Goal: Communication & Community: Answer question/provide support

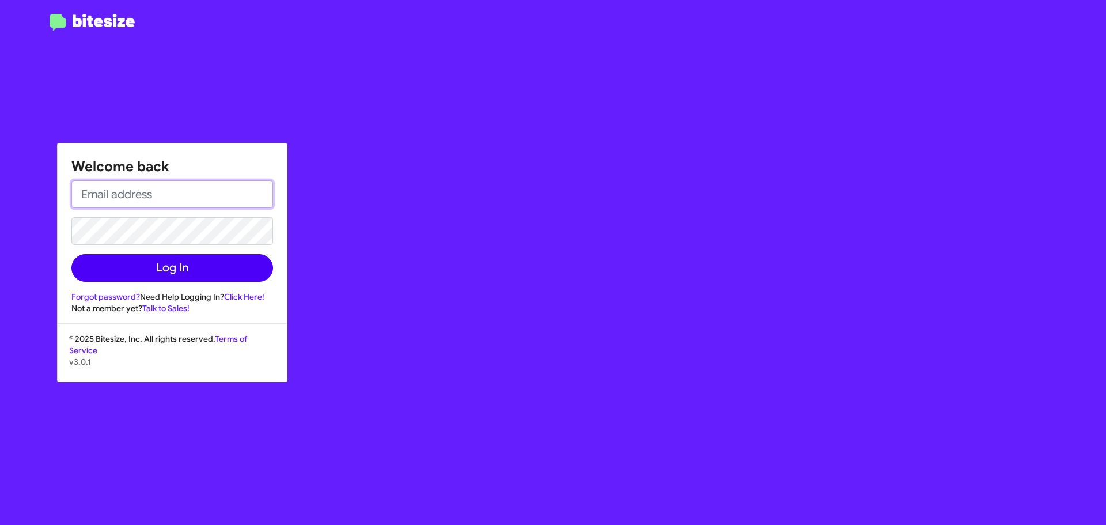
type input "[EMAIL_ADDRESS][DOMAIN_NAME]"
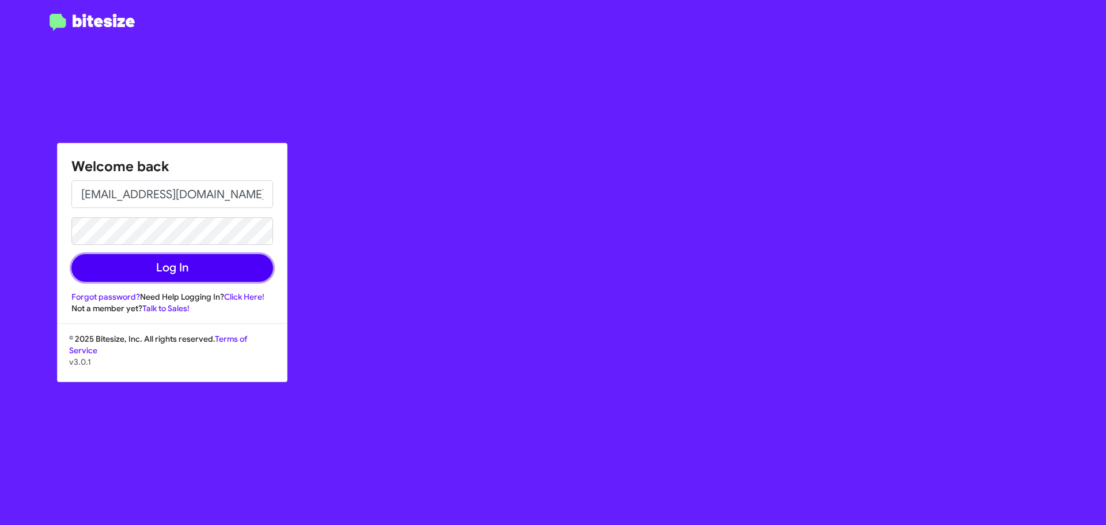
click at [222, 267] on button "Log In" at bounding box center [172, 268] width 202 height 28
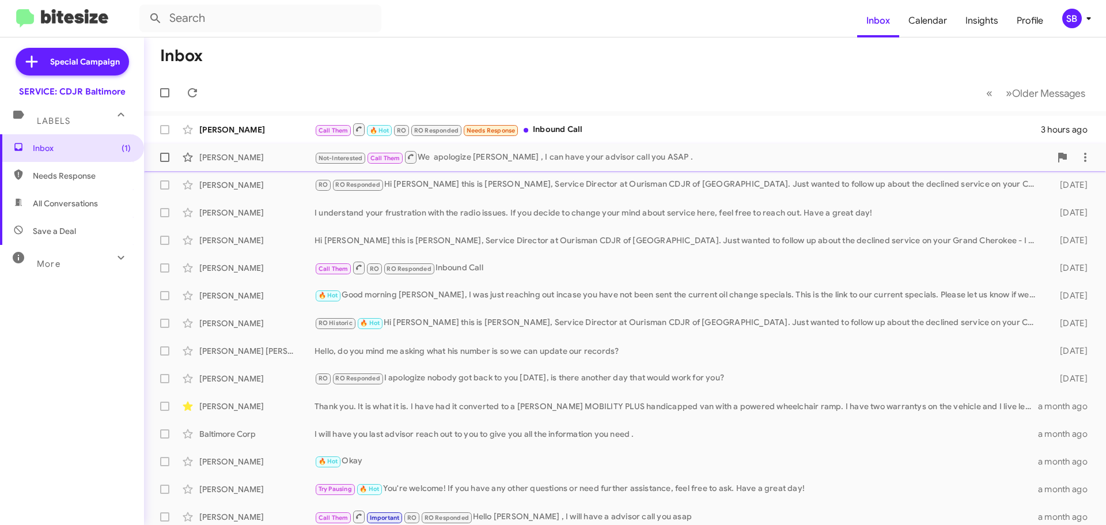
click at [286, 154] on div "[PERSON_NAME]" at bounding box center [256, 157] width 115 height 12
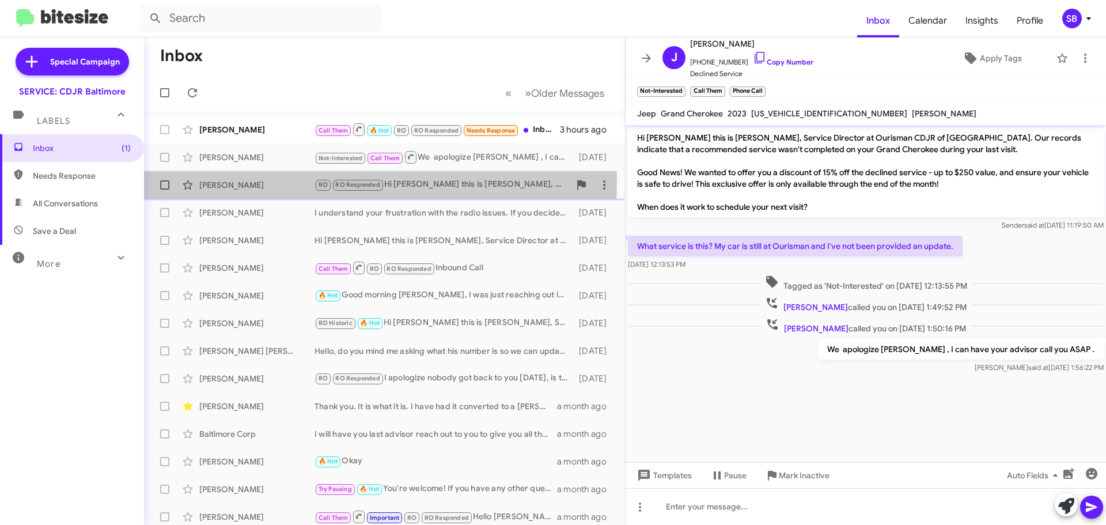
click at [305, 181] on div "[PERSON_NAME]" at bounding box center [256, 185] width 115 height 12
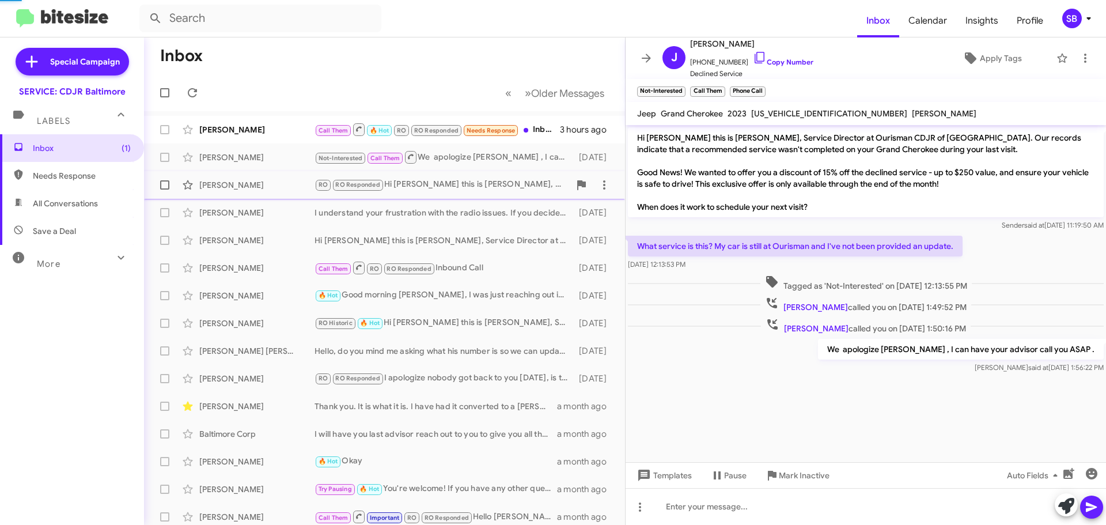
scroll to position [385, 0]
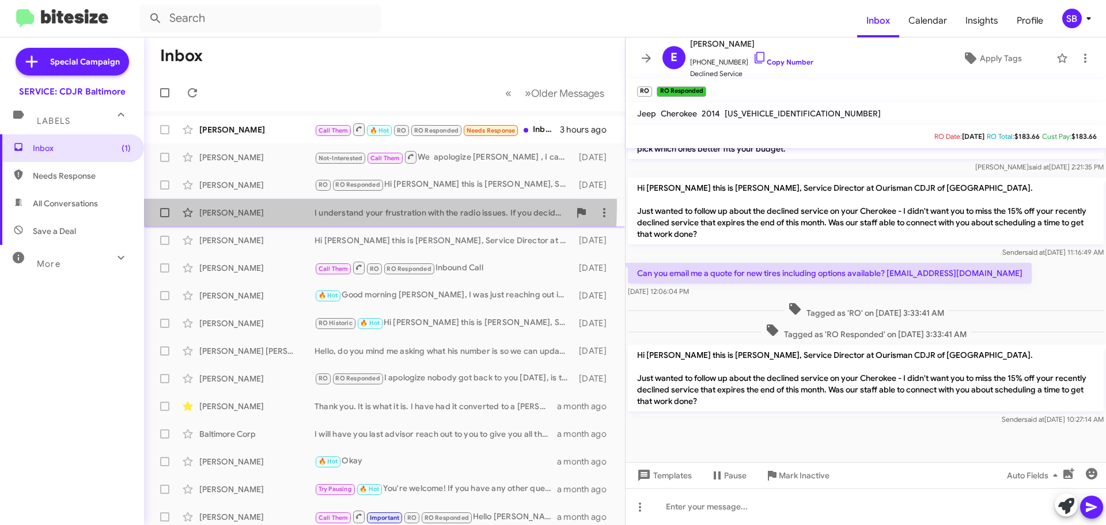
click at [304, 207] on div "[PERSON_NAME]" at bounding box center [256, 213] width 115 height 12
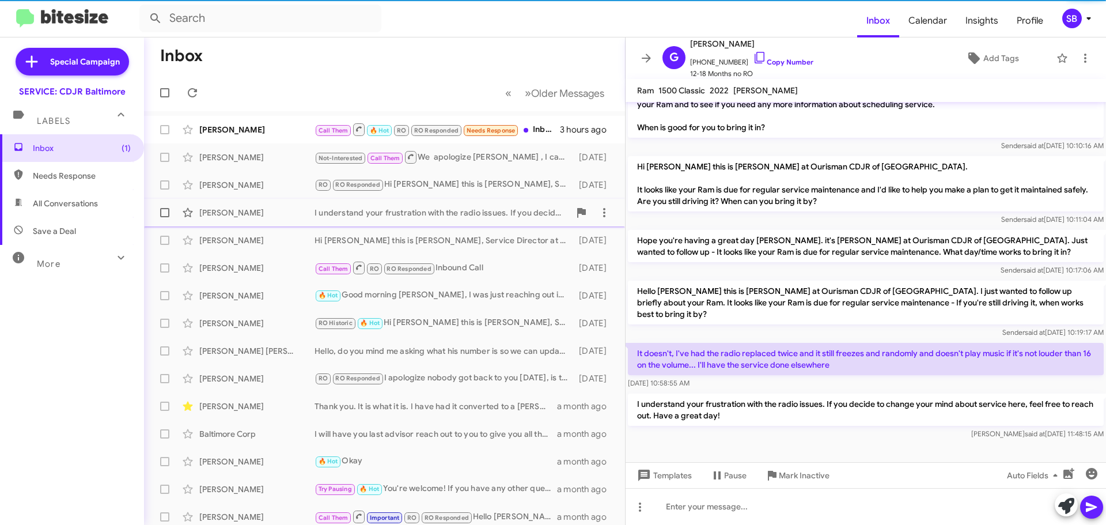
scroll to position [84, 0]
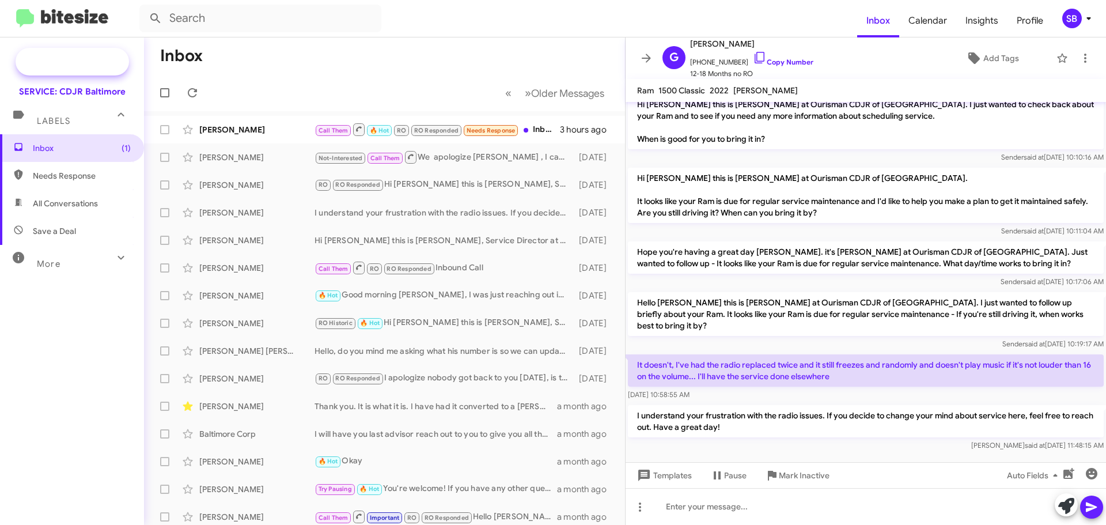
click at [108, 60] on span "Special Campaign" at bounding box center [85, 62] width 70 height 12
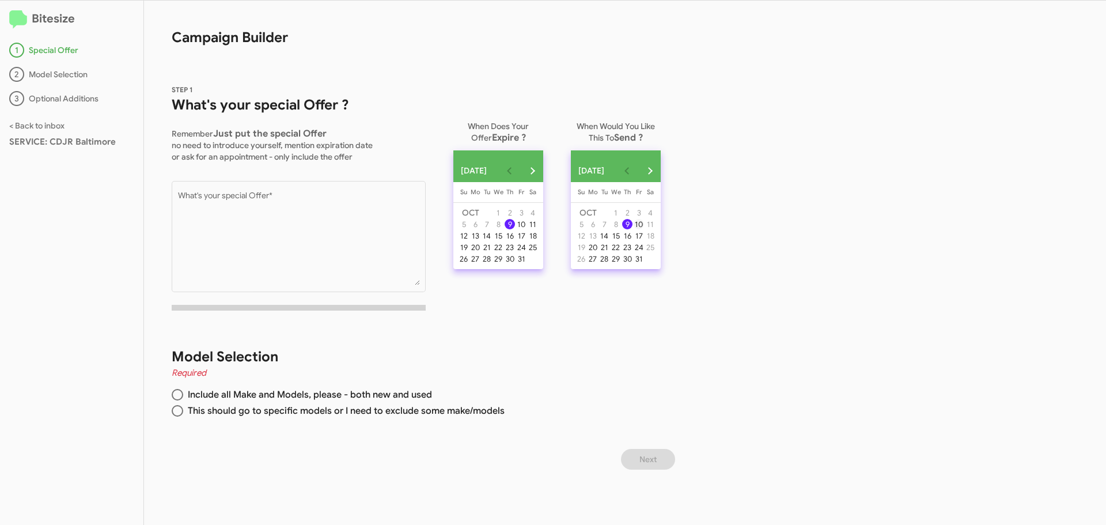
click at [644, 229] on div "10" at bounding box center [639, 224] width 10 height 10
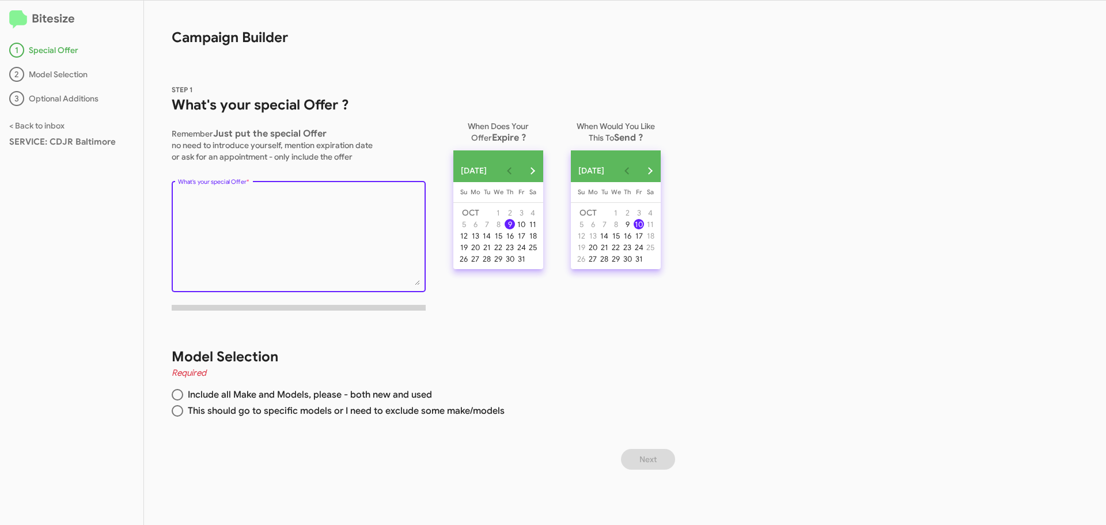
paste textarea "" We MISS YOU! You're due for your FREE maintenance service. When would you lik…"
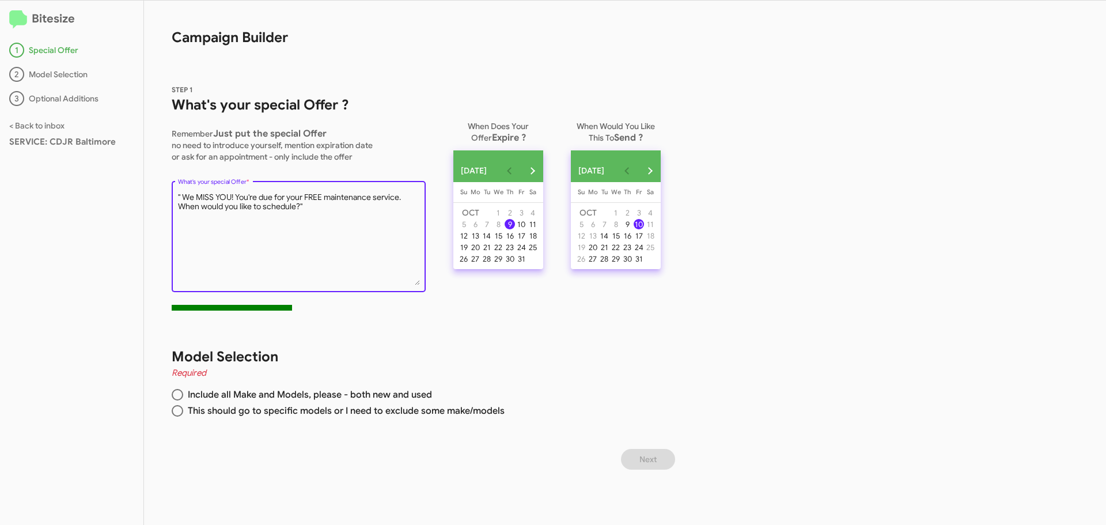
type textarea "" We MISS YOU! You're due for your FREE maintenance service. When would you lik…"
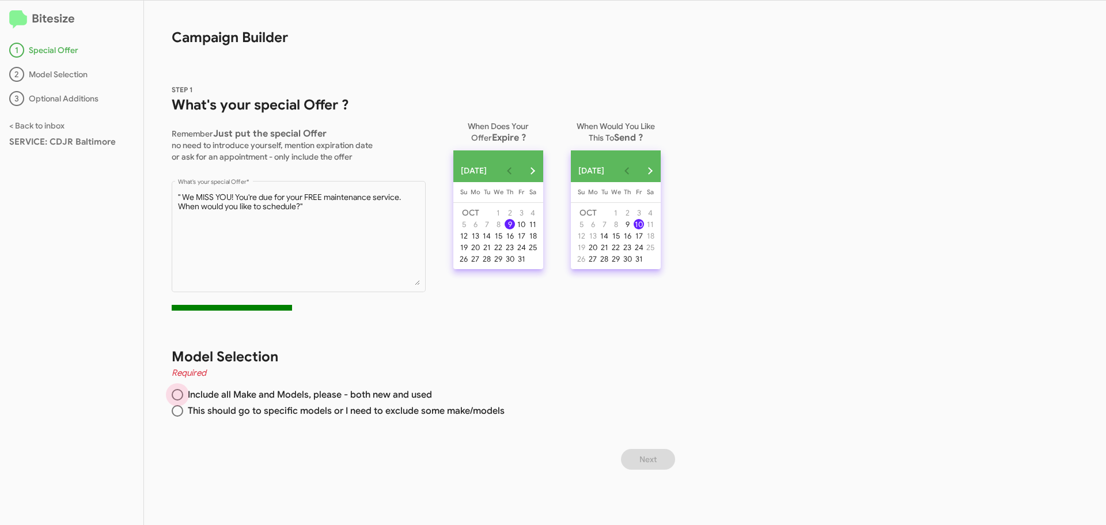
click at [175, 396] on span at bounding box center [178, 395] width 12 height 12
click at [175, 396] on input "Include all Make and Models, please - both new and used" at bounding box center [178, 395] width 12 height 12
radio input "true"
click at [647, 460] on span "Next" at bounding box center [647, 459] width 17 height 21
click at [628, 456] on button "Next" at bounding box center [648, 459] width 54 height 21
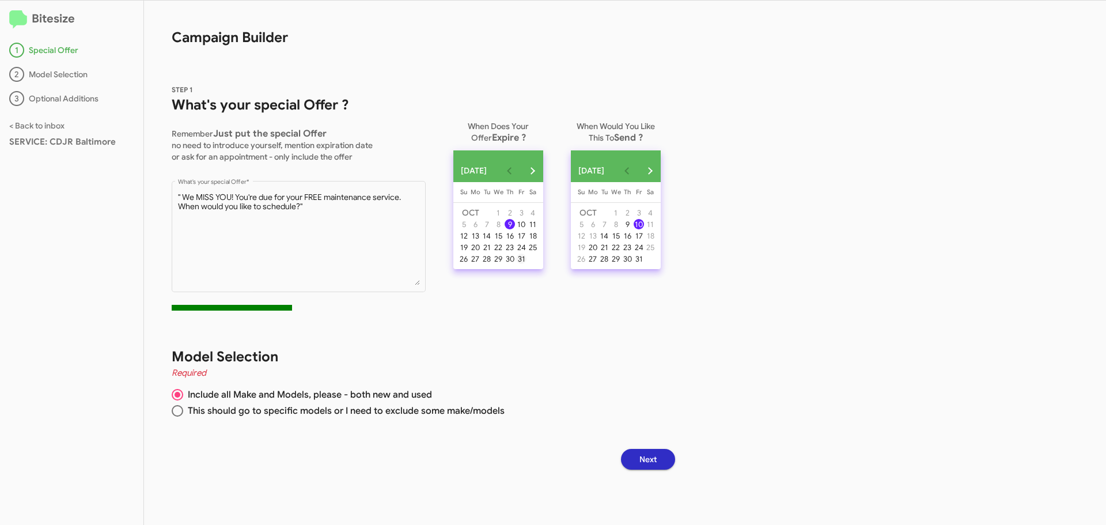
click at [526, 264] on div "31" at bounding box center [521, 258] width 10 height 10
click at [657, 462] on span "Next" at bounding box center [647, 459] width 17 height 21
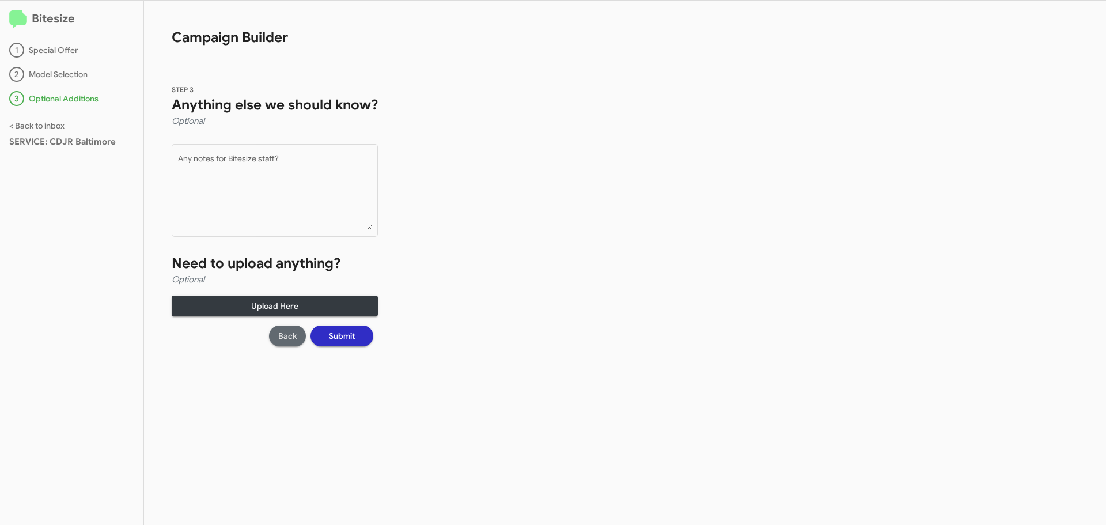
click at [287, 336] on span "Back" at bounding box center [287, 335] width 18 height 21
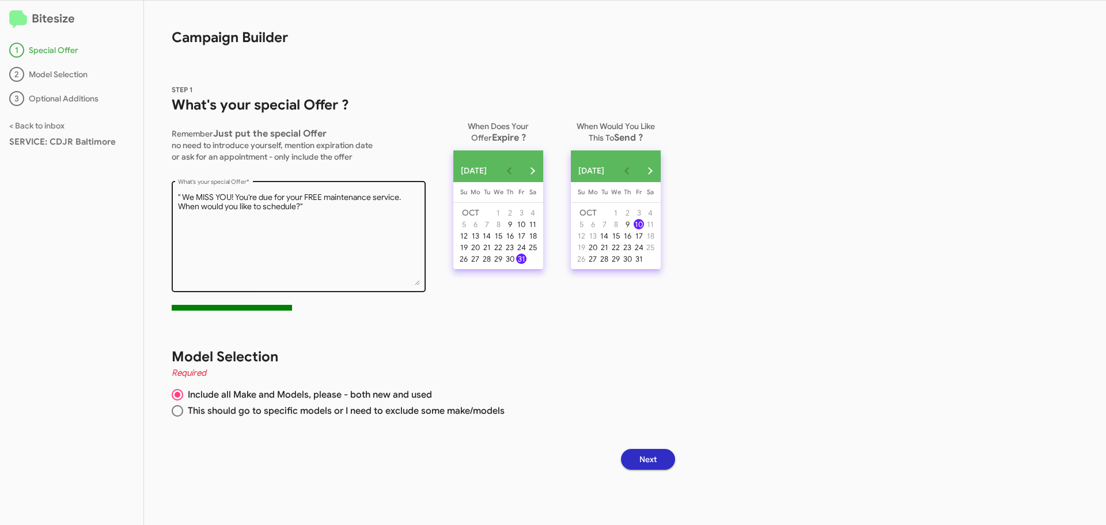
click at [326, 196] on textarea "What's your special Offer *" at bounding box center [299, 238] width 242 height 93
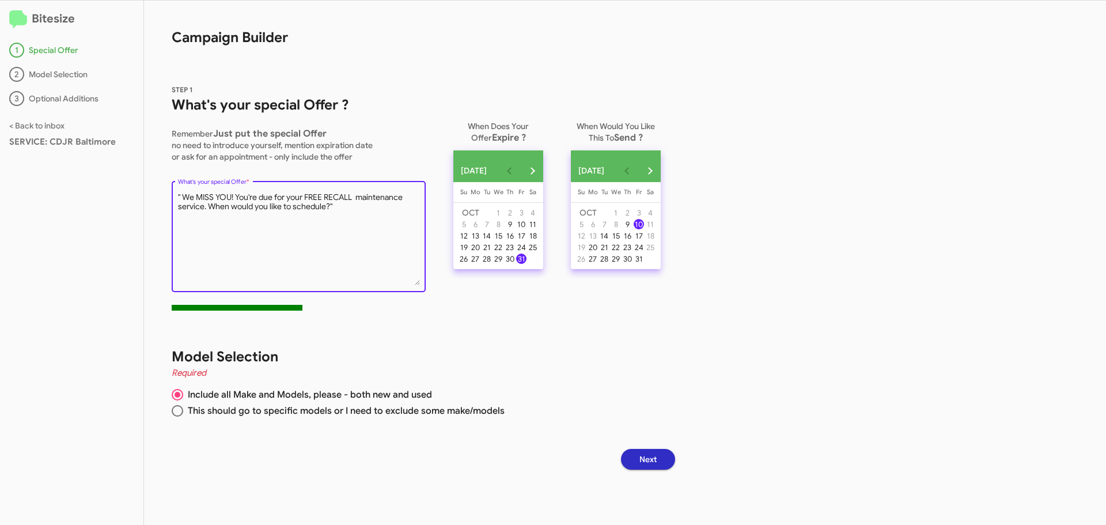
click at [202, 205] on textarea "What's your special Offer *" at bounding box center [299, 238] width 242 height 93
type textarea "" We MISS YOU! You're due for your FREE RECALL maintenance service. When would …"
click at [515, 264] on div "30" at bounding box center [510, 258] width 10 height 10
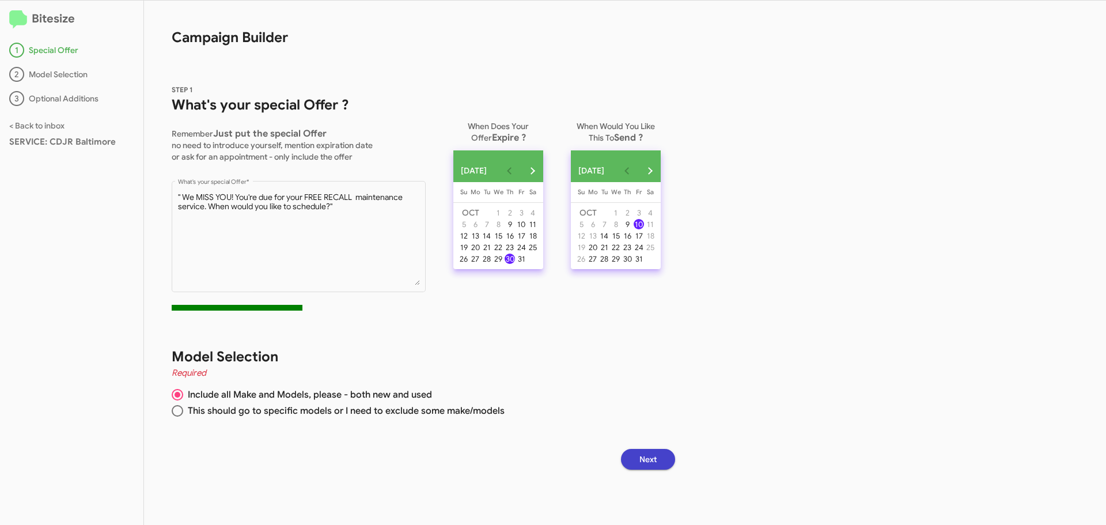
click at [650, 462] on span "Next" at bounding box center [647, 459] width 17 height 21
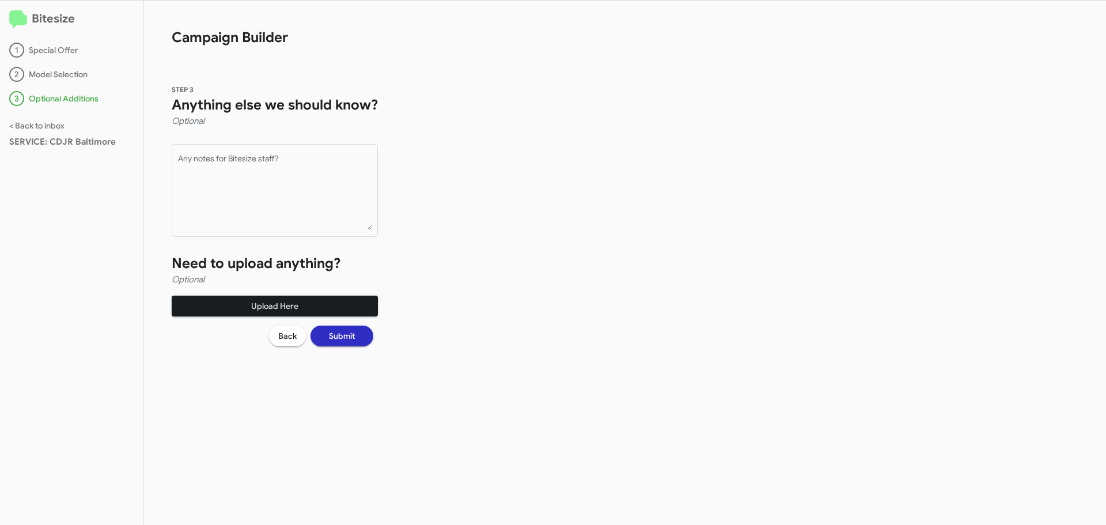
click at [263, 305] on span "Upload Here" at bounding box center [275, 305] width 188 height 21
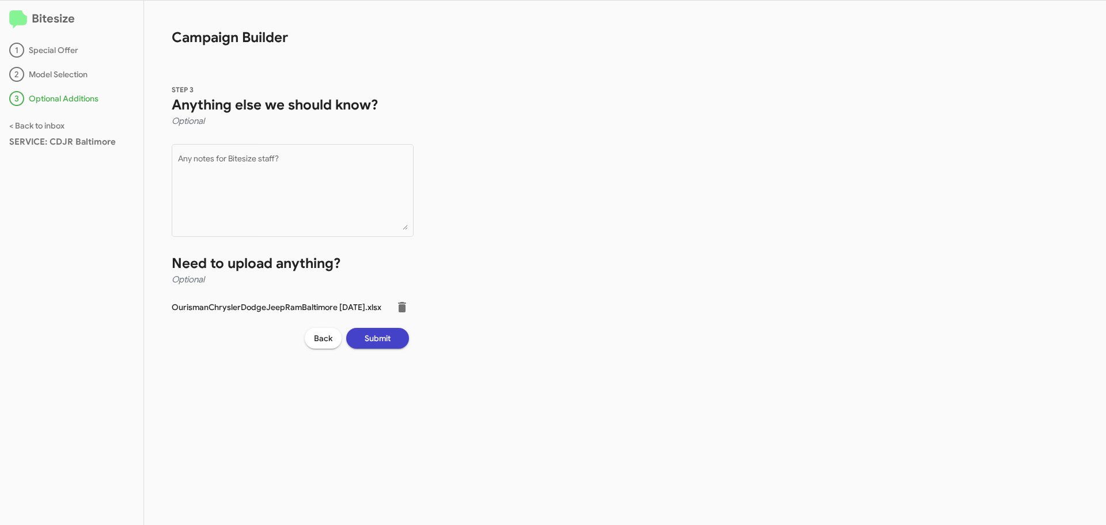
click at [390, 333] on span "Submit" at bounding box center [378, 338] width 26 height 21
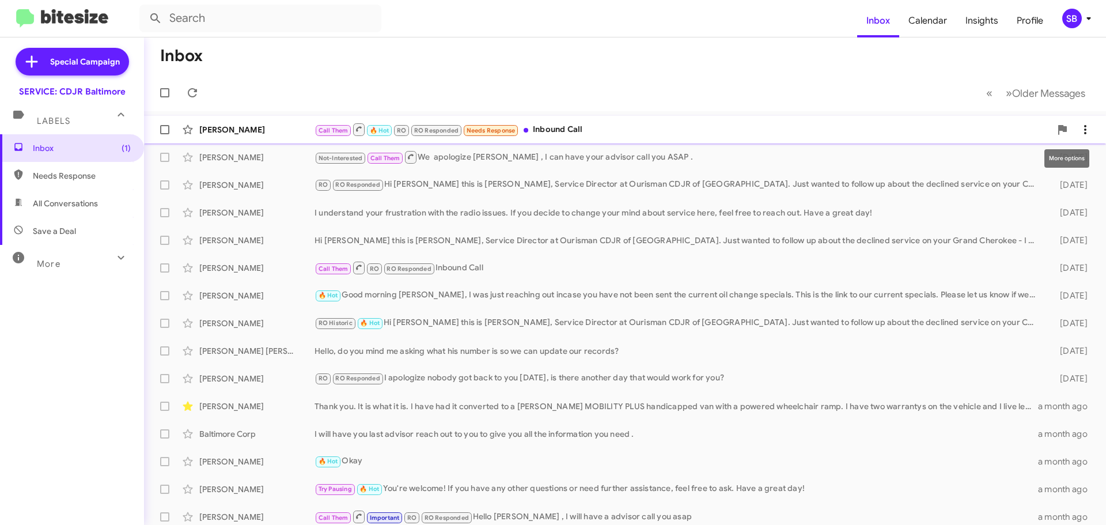
click at [1084, 133] on icon at bounding box center [1085, 129] width 2 height 9
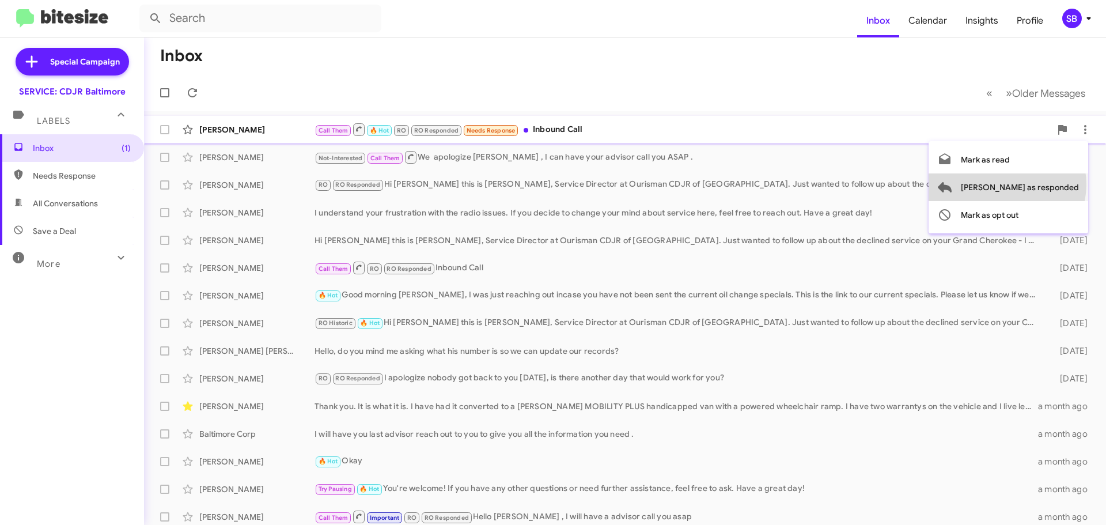
click at [1053, 184] on span "[PERSON_NAME] as responded" at bounding box center [1020, 187] width 118 height 28
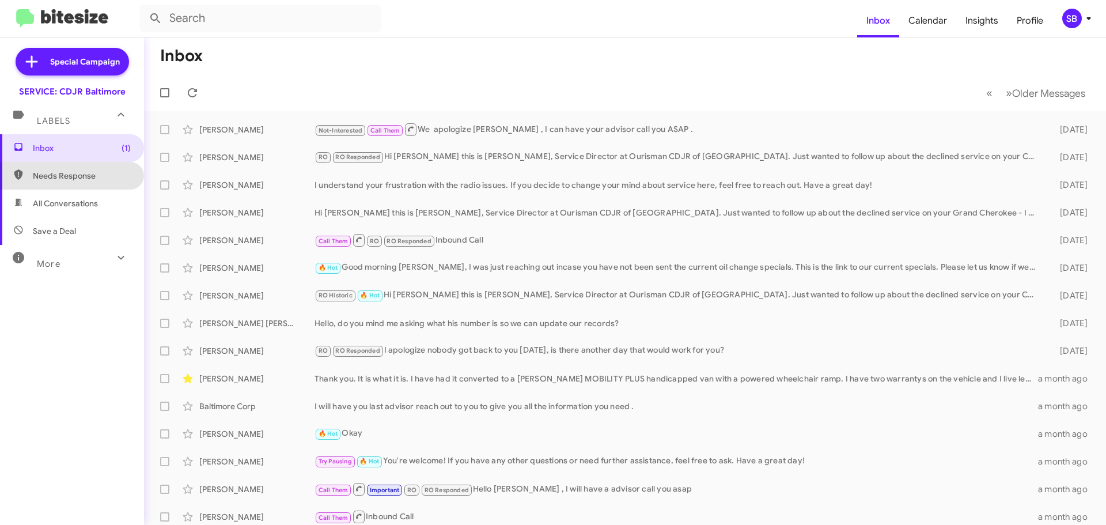
click at [75, 176] on span "Needs Response" at bounding box center [82, 176] width 98 height 12
type input "in:needs-response"
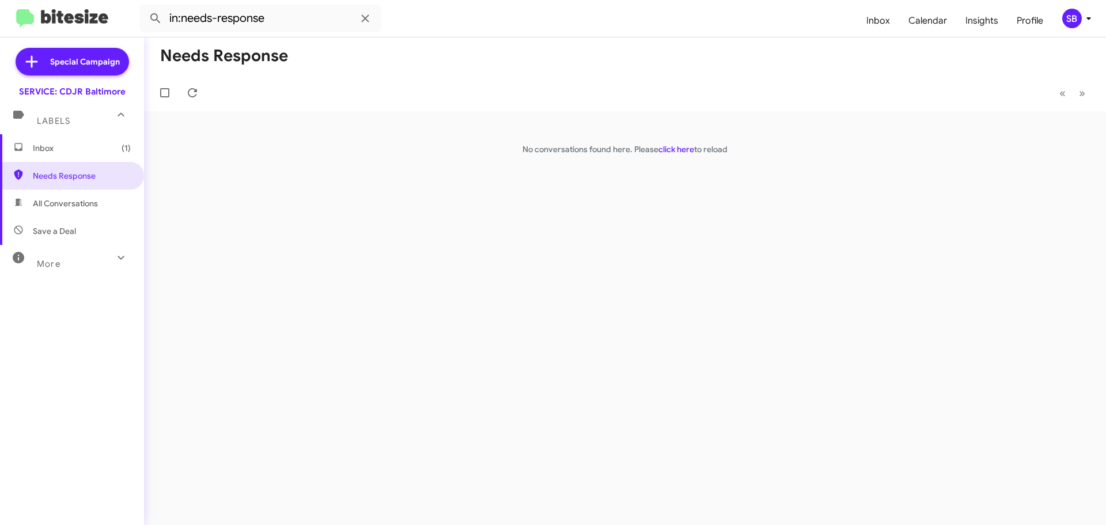
click at [74, 152] on span "Inbox (1)" at bounding box center [82, 148] width 98 height 12
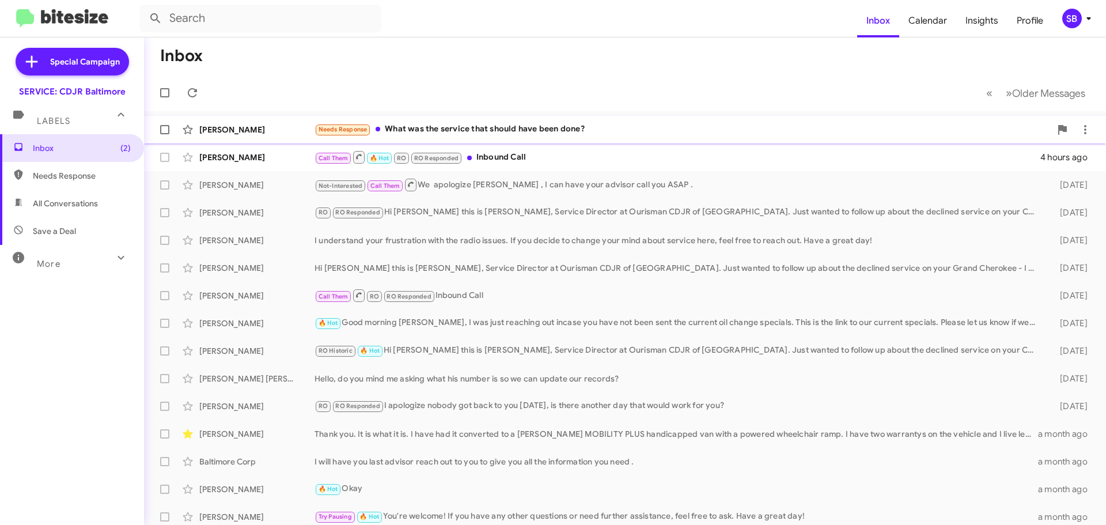
click at [416, 134] on div "Needs Response What was the service that should have been done?" at bounding box center [682, 129] width 736 height 13
